Goal: Understand process/instructions: Learn how to perform a task or action

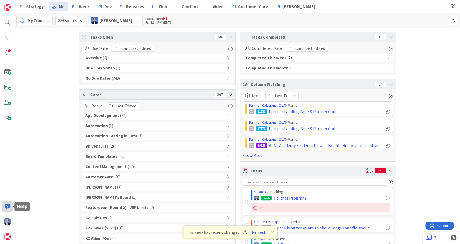
click at [5, 204] on div at bounding box center [7, 206] width 11 height 11
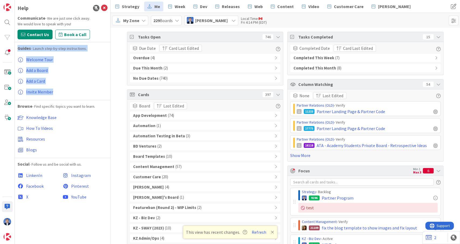
drag, startPoint x: 67, startPoint y: 94, endPoint x: 15, endPoint y: 50, distance: 68.5
click at [15, 50] on div "Help Communicate - We are just one click away. We would love to speak with you!…" at bounding box center [63, 122] width 96 height 244
copy div "Guides - Launch step-by-step instructions. Welcome Tour Add a Board Add a Card …"
click at [7, 71] on span at bounding box center [7, 72] width 11 height 11
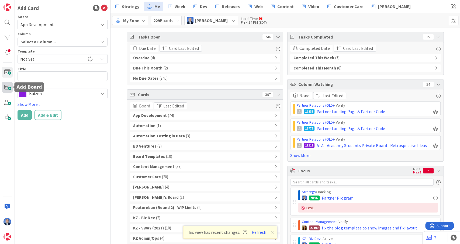
click at [9, 84] on span at bounding box center [7, 87] width 11 height 11
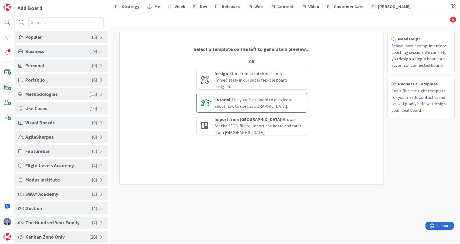
click at [240, 101] on div "Tutorial - Use your first board to also learn about how to use [GEOGRAPHIC_DATA…" at bounding box center [258, 102] width 88 height 13
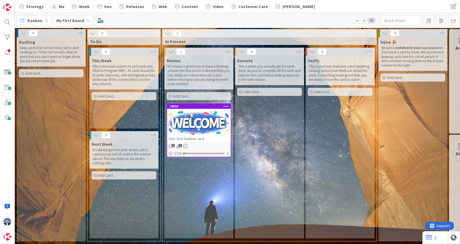
click at [213, 135] on div "Your first Kanban card" at bounding box center [199, 138] width 64 height 7
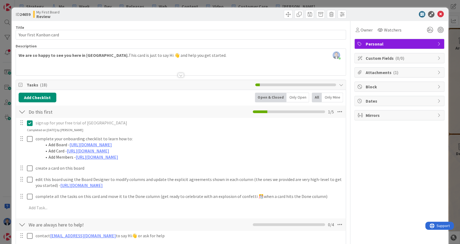
click at [183, 61] on div "We are so happy to see you here in [GEOGRAPHIC_DATA]. This card is just to say …" at bounding box center [181, 63] width 330 height 24
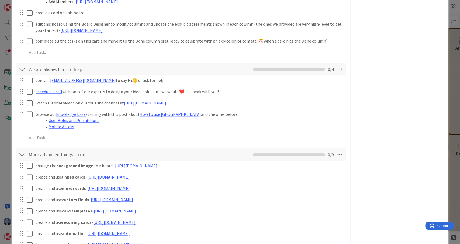
scroll to position [314, 0]
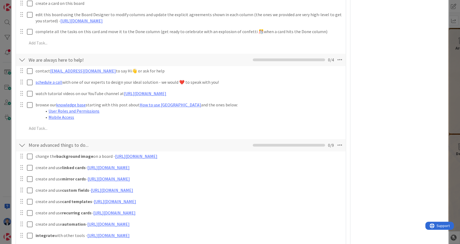
click at [188, 149] on div "More advanced things to do... Checklist Name 29 / 64 More advanced things to do…" at bounding box center [181, 145] width 330 height 12
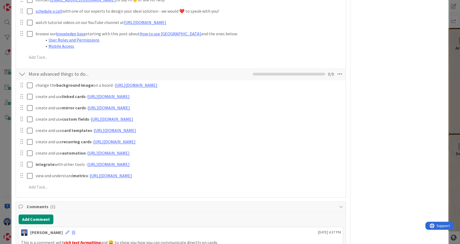
scroll to position [385, 0]
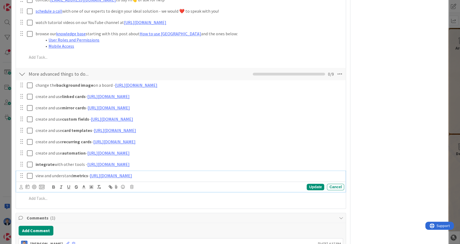
drag, startPoint x: 194, startPoint y: 179, endPoint x: 153, endPoint y: 105, distance: 84.8
click at [153, 171] on div "view and understand metrics - [URL][DOMAIN_NAME]" at bounding box center [188, 175] width 310 height 9
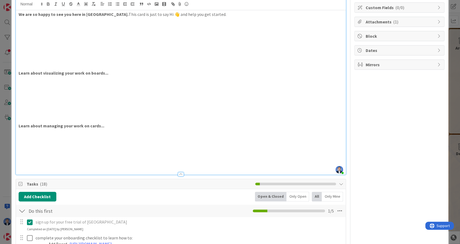
scroll to position [7, 0]
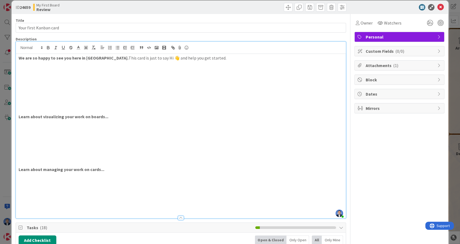
drag, startPoint x: 358, startPoint y: 190, endPoint x: 96, endPoint y: 165, distance: 262.8
copy div
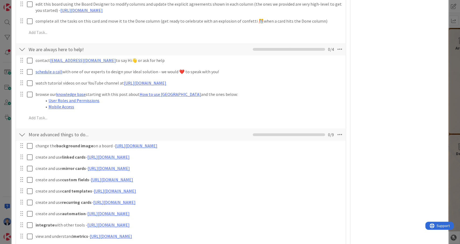
scroll to position [323, 0]
